Goal: Information Seeking & Learning: Learn about a topic

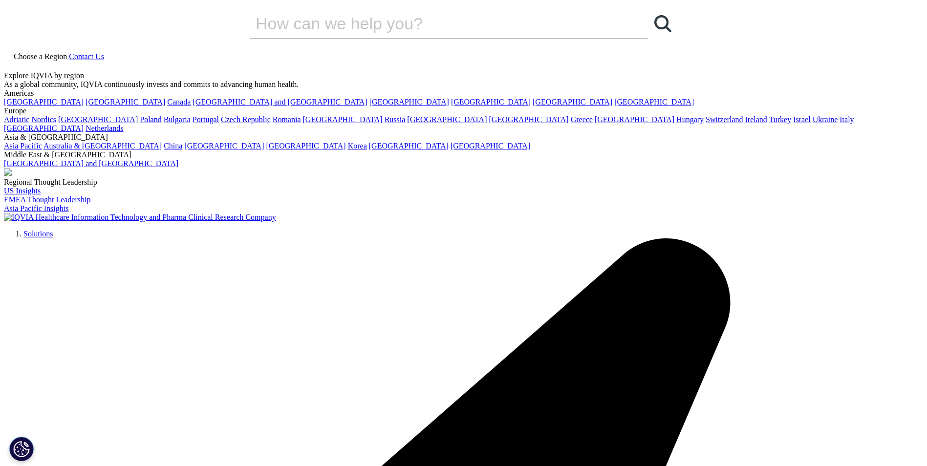
scroll to position [90, 577]
